Goal: Find specific page/section: Find specific page/section

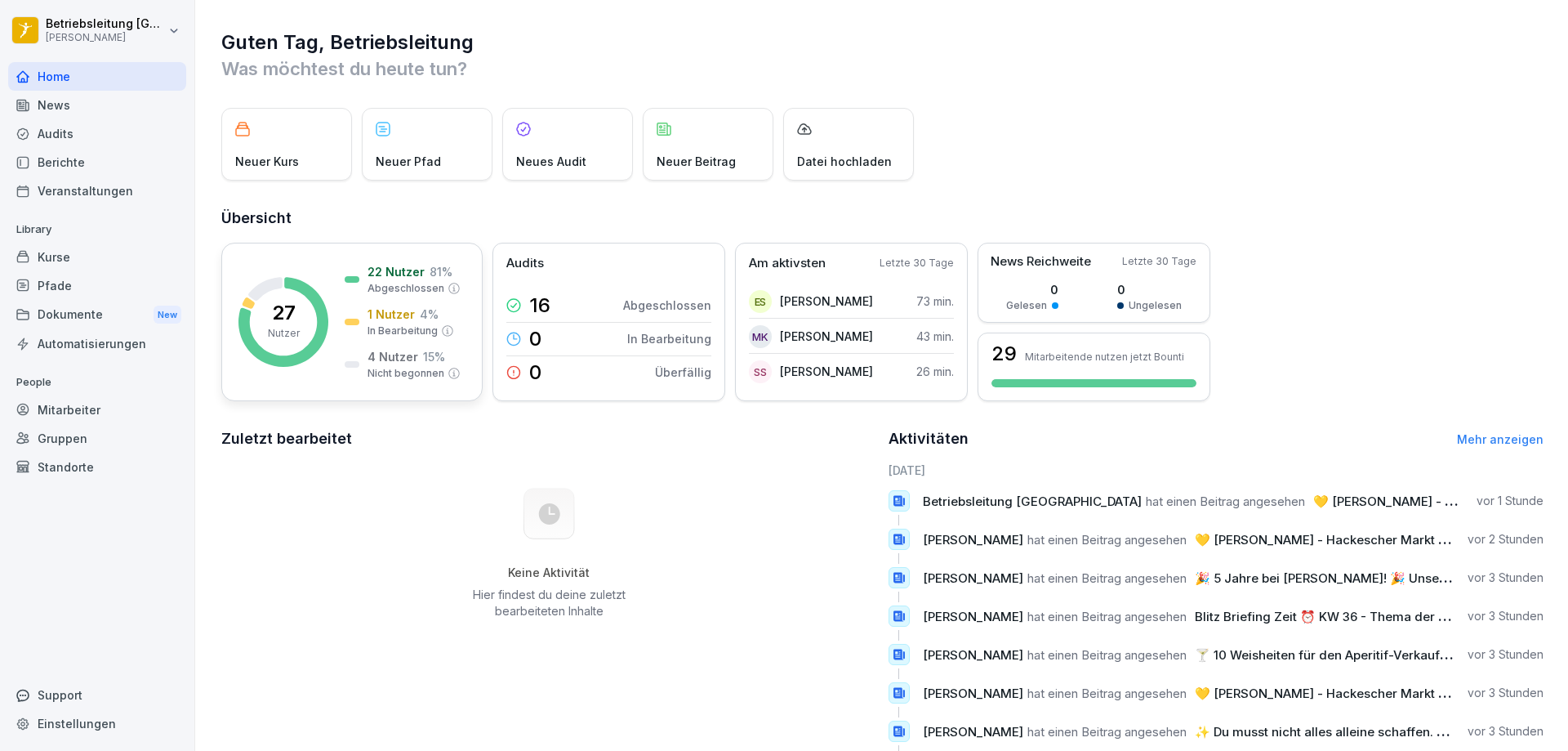
click at [350, 279] on div at bounding box center [351, 280] width 15 height 7
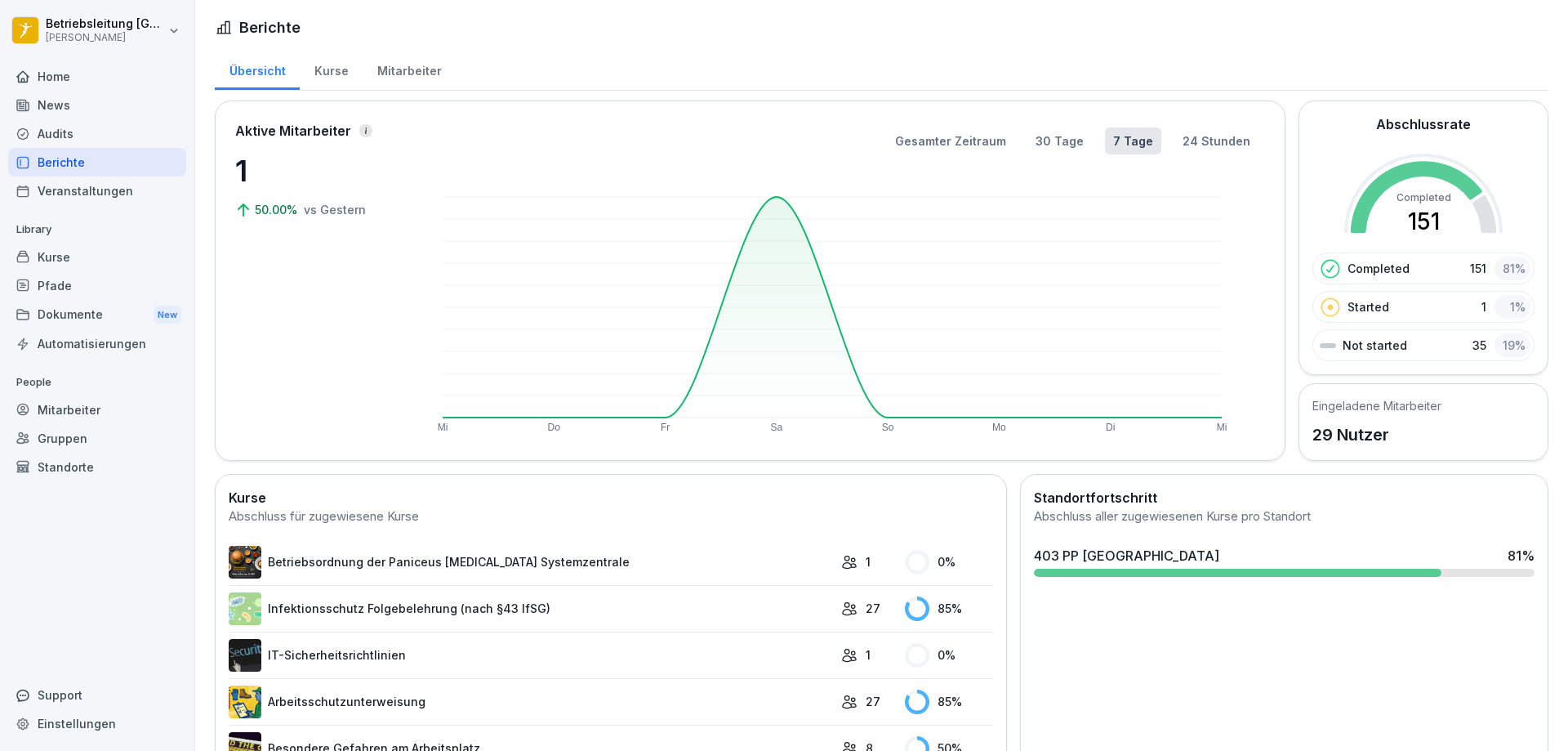
click at [412, 64] on div "Mitarbeiter" at bounding box center [409, 68] width 93 height 42
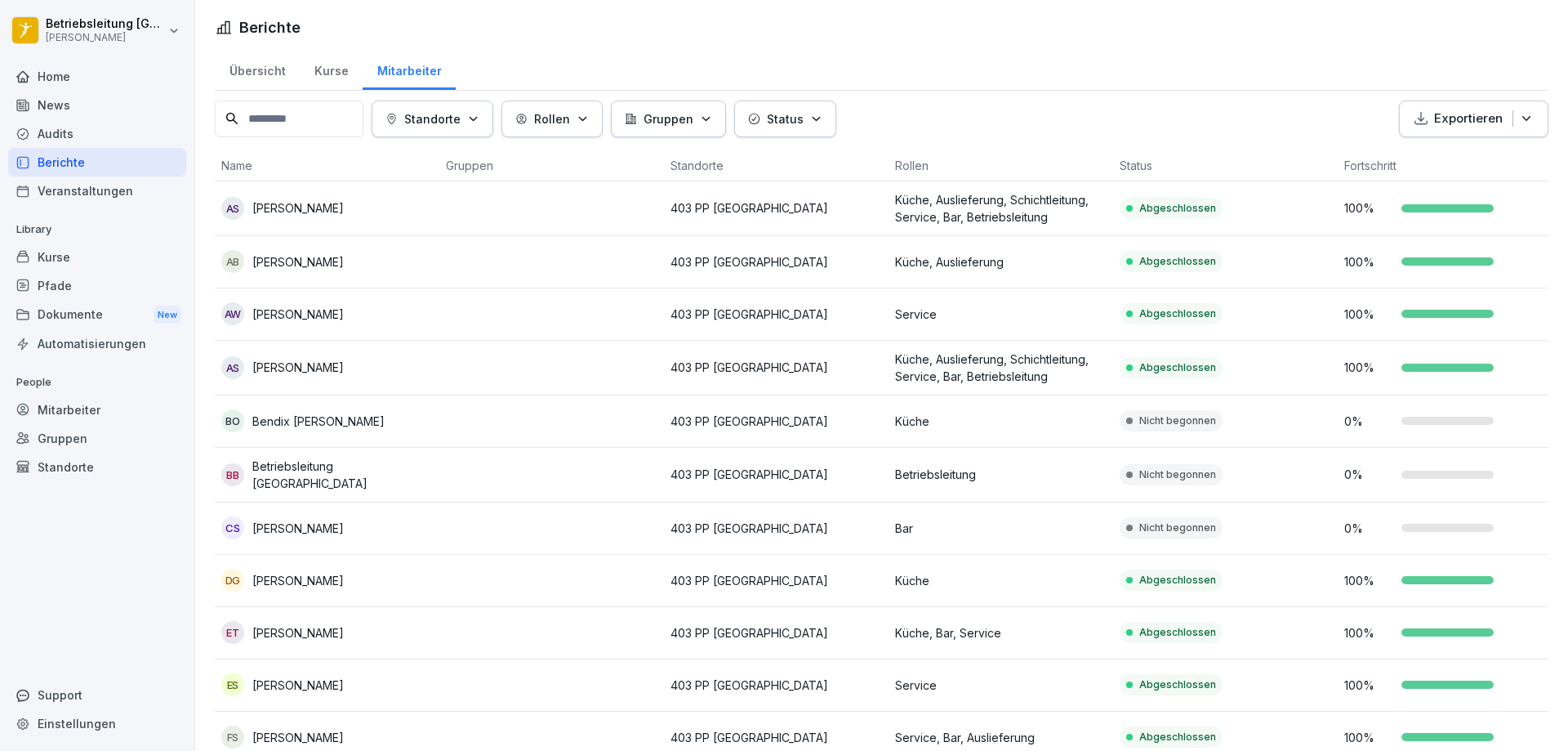
click at [1257, 465] on td "Nicht begonnen" at bounding box center [1225, 475] width 225 height 55
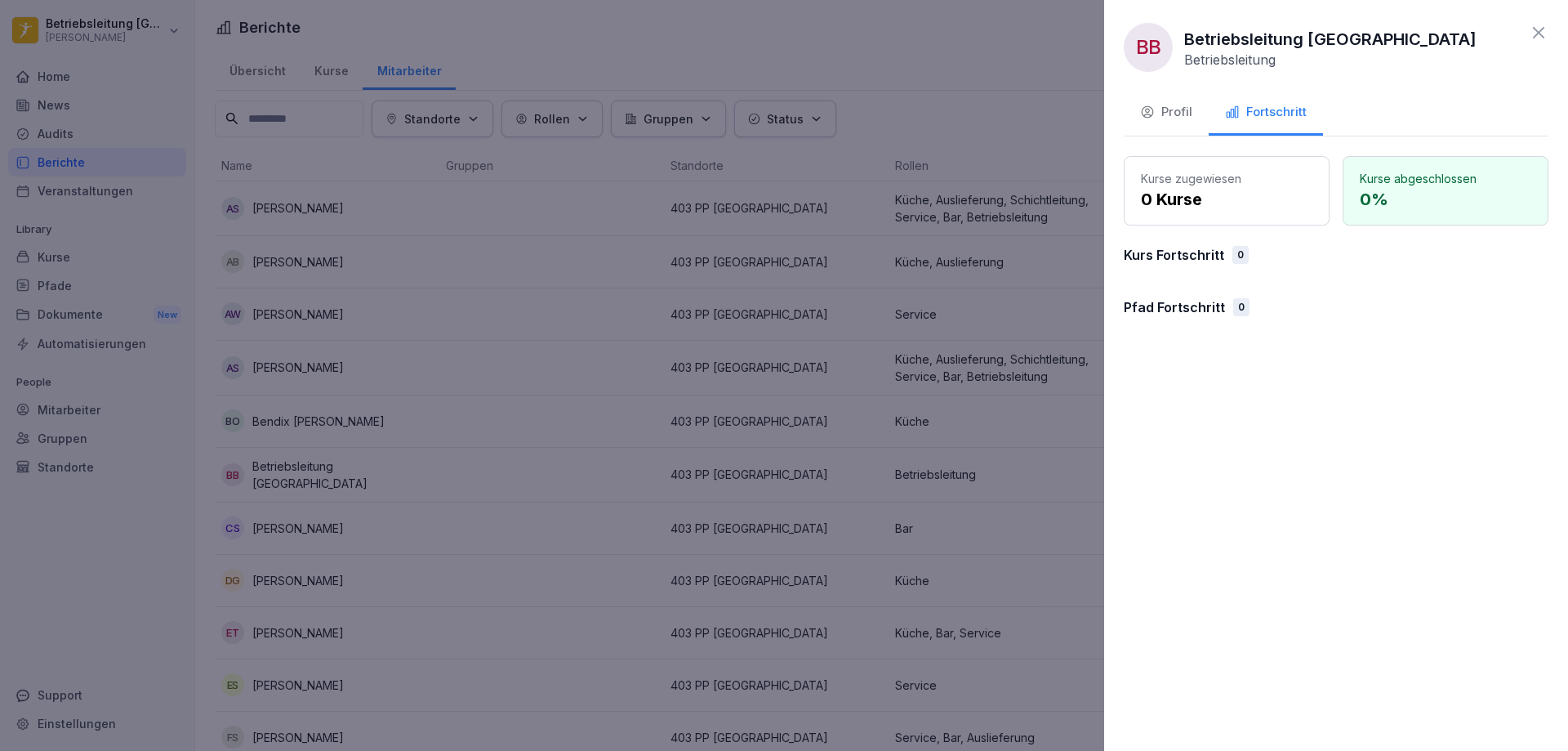
click at [1551, 30] on div "BB Betriebsleitung [GEOGRAPHIC_DATA] Betriebsleitung Profil Fortschritt Kurse z…" at bounding box center [1335, 376] width 464 height 751
click at [1536, 35] on icon at bounding box center [1538, 33] width 11 height 11
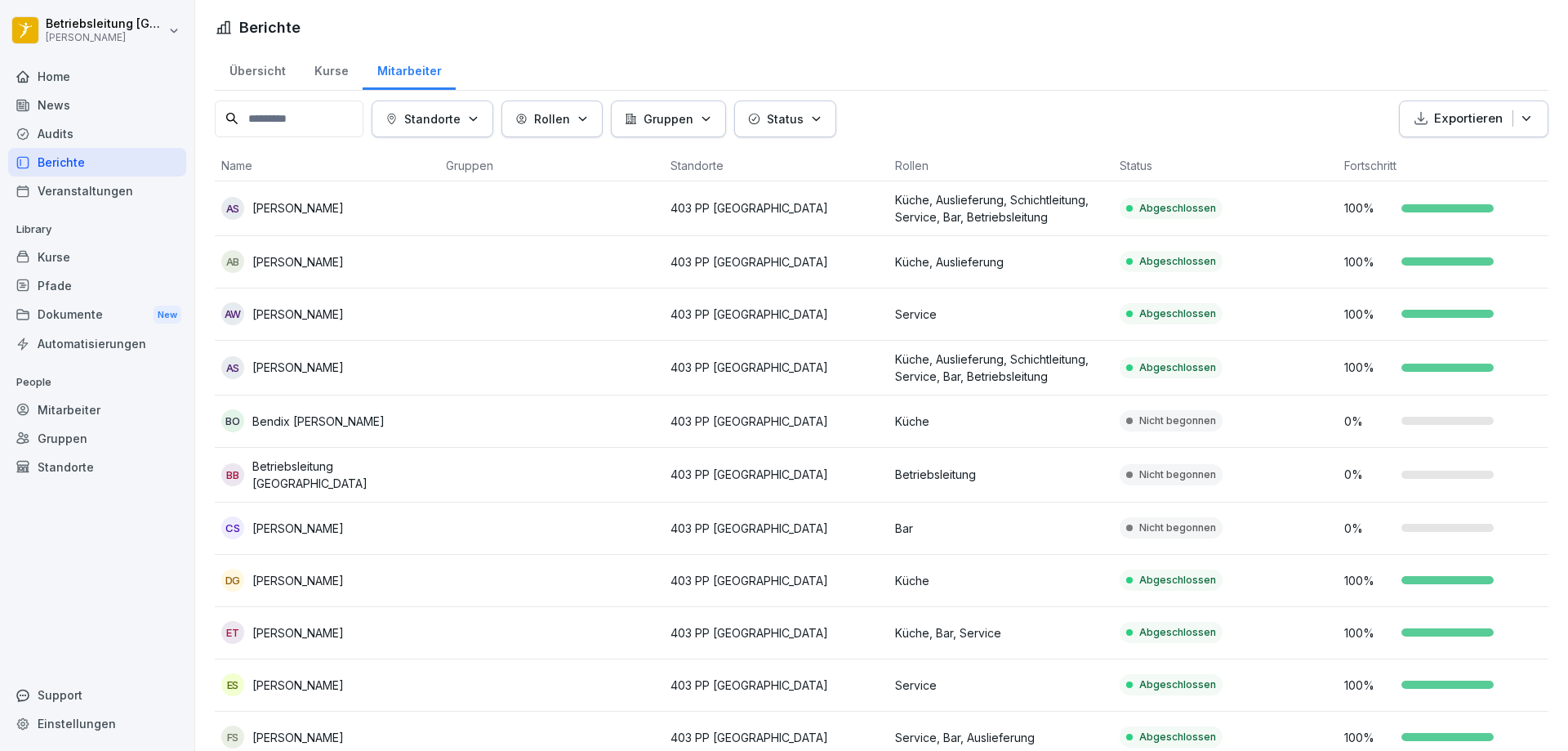
click at [1074, 527] on p "Bar" at bounding box center [1000, 528] width 211 height 17
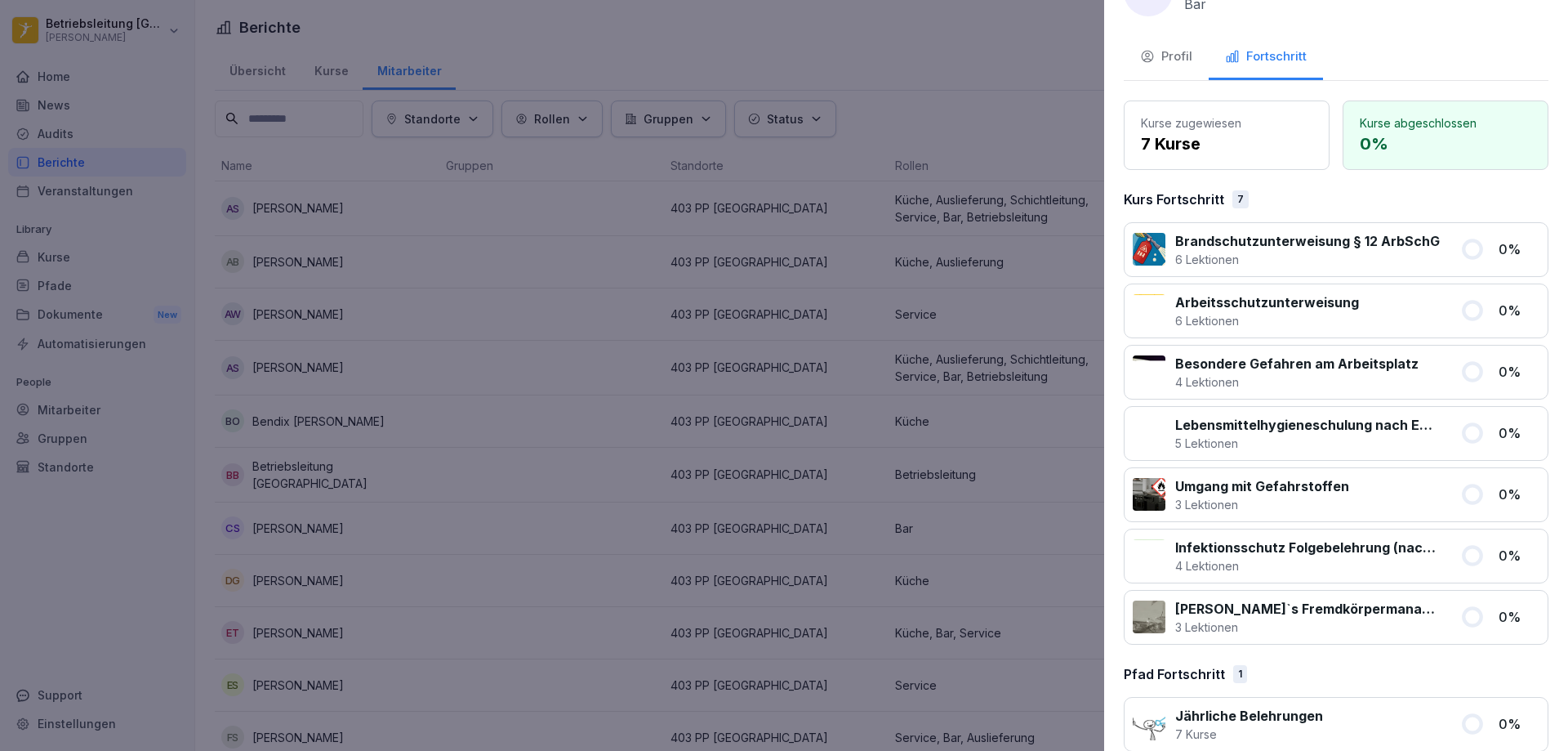
scroll to position [80, 0]
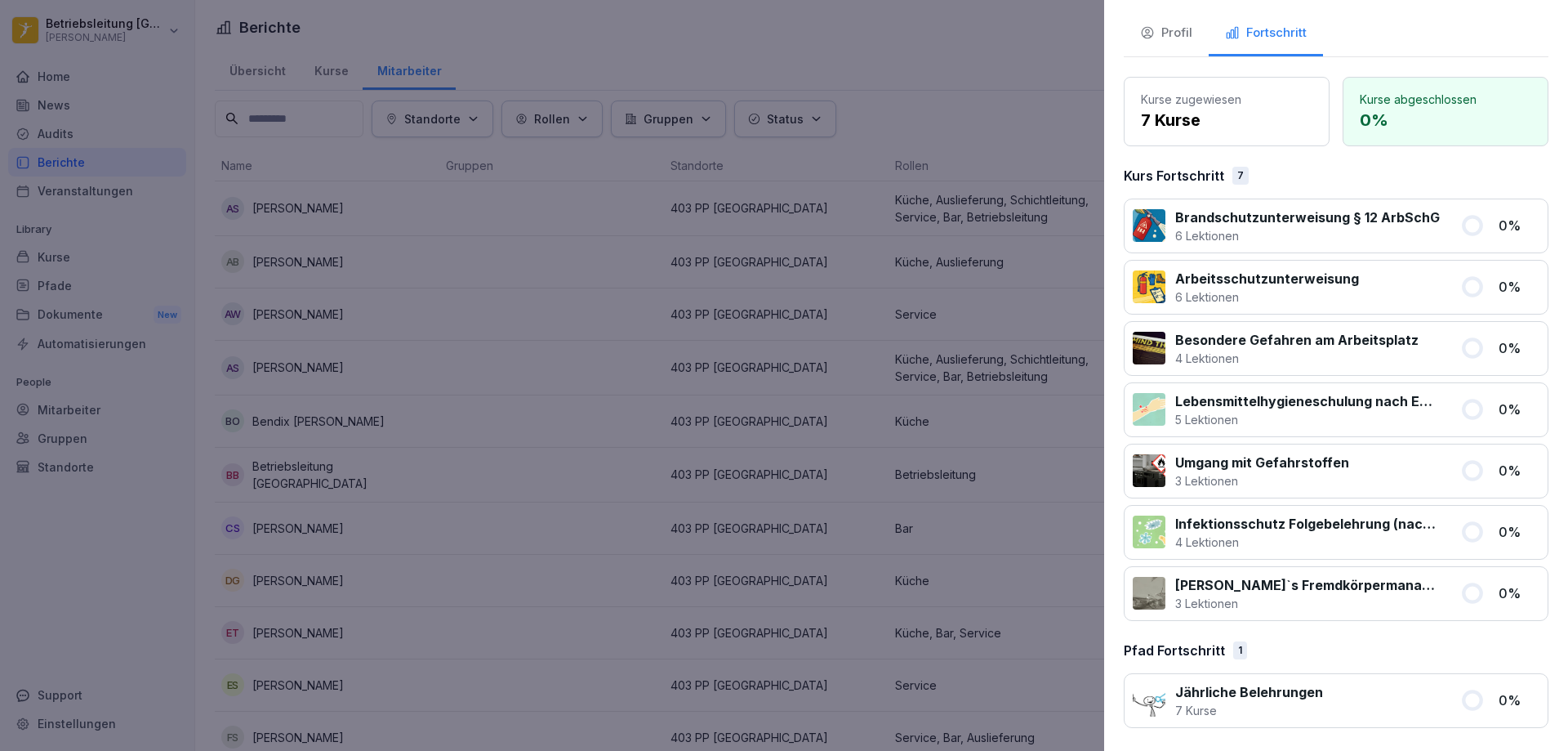
click at [911, 574] on div at bounding box center [784, 376] width 1568 height 751
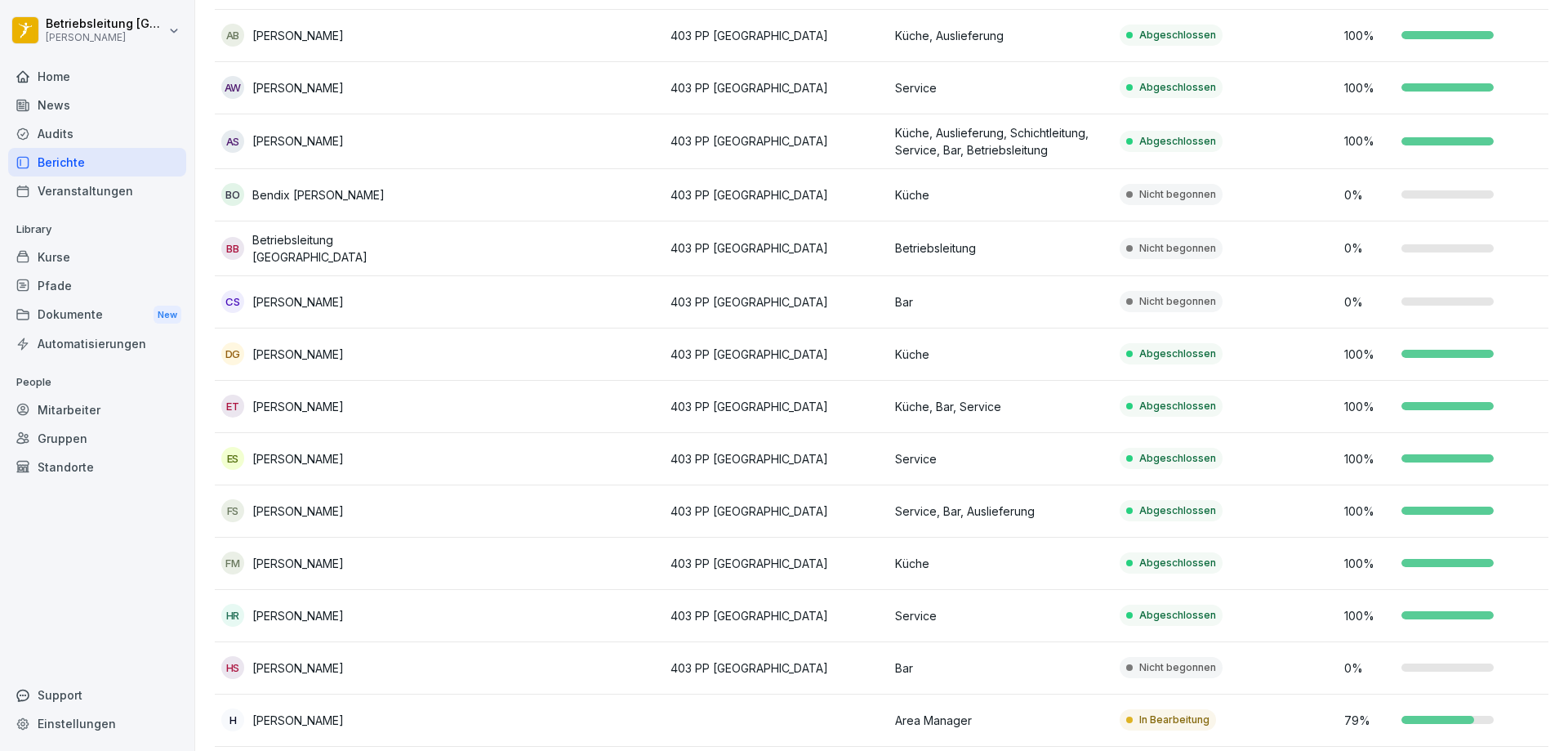
scroll to position [0, 0]
